Goal: Book appointment/travel/reservation

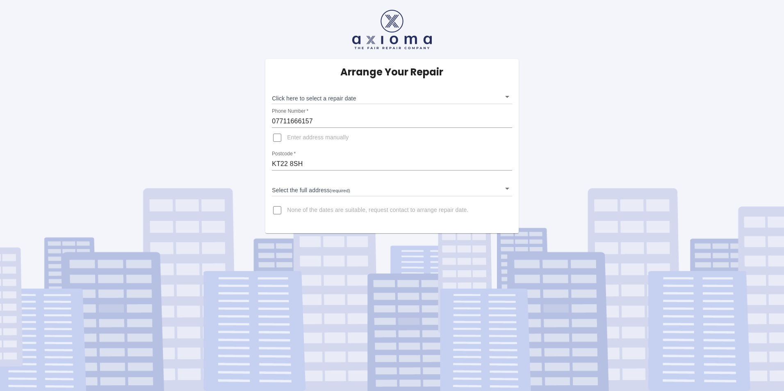
click at [506, 97] on body "Arrange Your Repair Click here to select a repair date ​ Phone Number   * 07711…" at bounding box center [392, 195] width 784 height 391
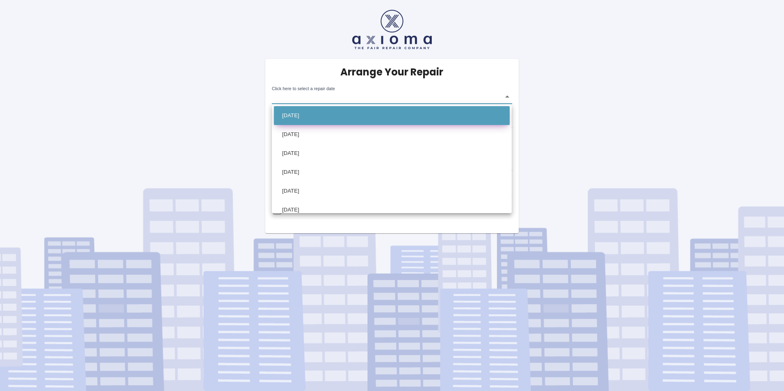
click at [379, 111] on li "[DATE]" at bounding box center [392, 115] width 236 height 19
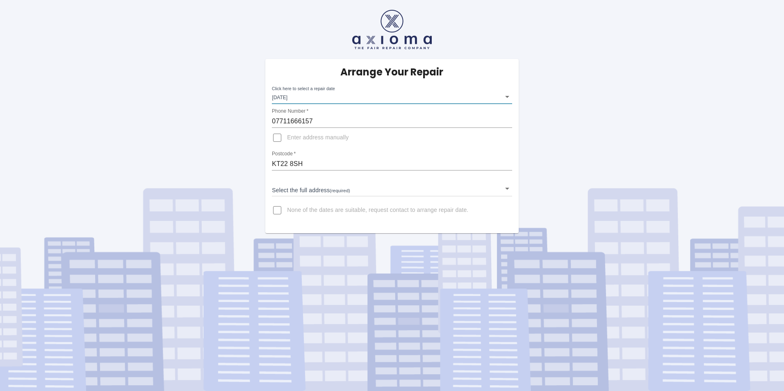
type input "[DATE]T00:00:00.000Z"
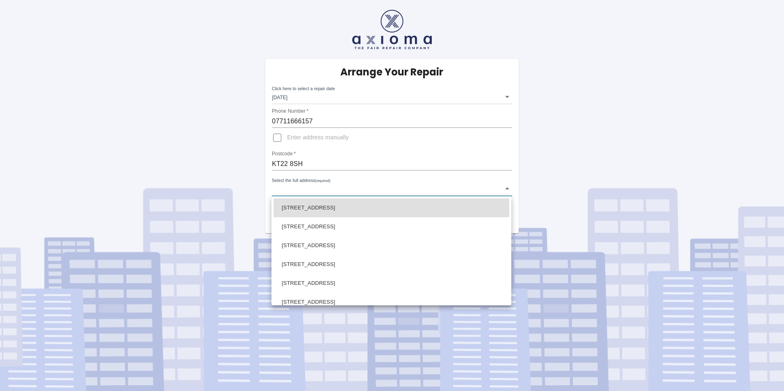
click at [283, 190] on body "Arrange Your Repair Click here to select a repair date [DATE] [DATE]T00:00:00.0…" at bounding box center [392, 195] width 784 height 391
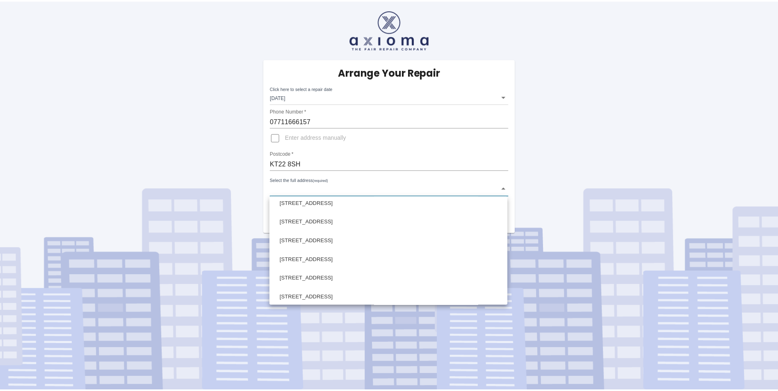
scroll to position [328, 0]
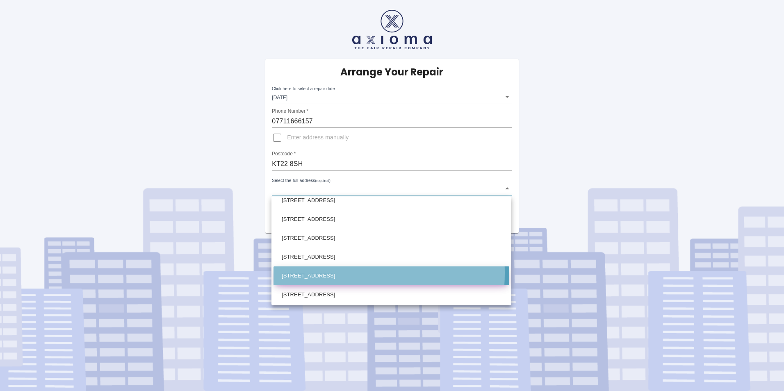
click at [302, 273] on li "[STREET_ADDRESS]" at bounding box center [392, 276] width 236 height 19
type input "[STREET_ADDRESS]"
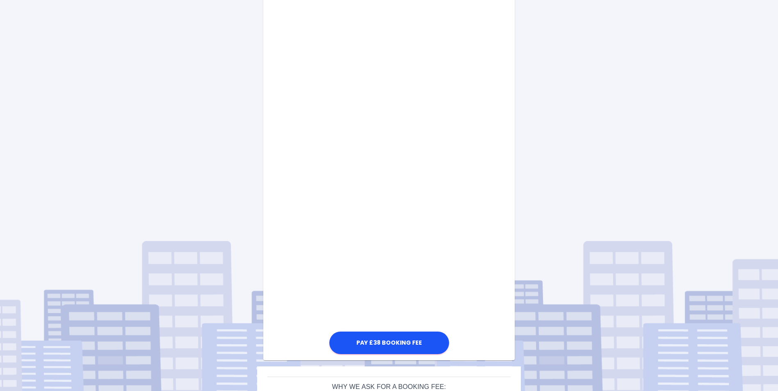
scroll to position [353, 0]
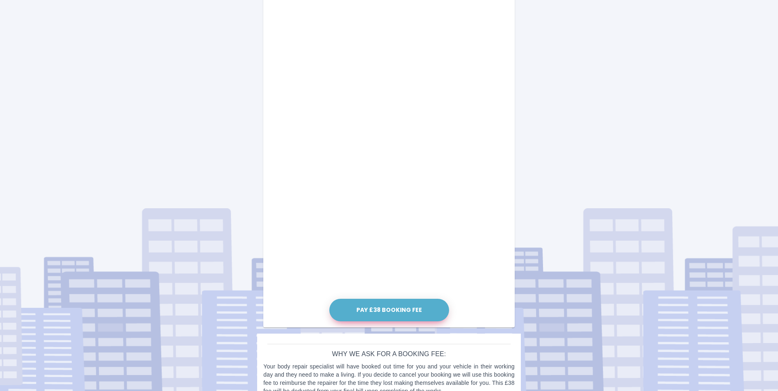
click at [392, 310] on button "Pay £38 Booking Fee" at bounding box center [389, 310] width 120 height 23
